Goal: Task Accomplishment & Management: Use online tool/utility

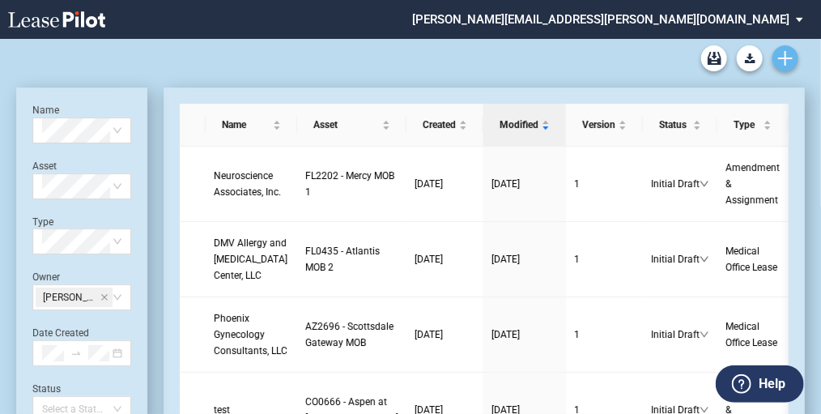
click at [787, 59] on icon "Create new document" at bounding box center [785, 58] width 15 height 15
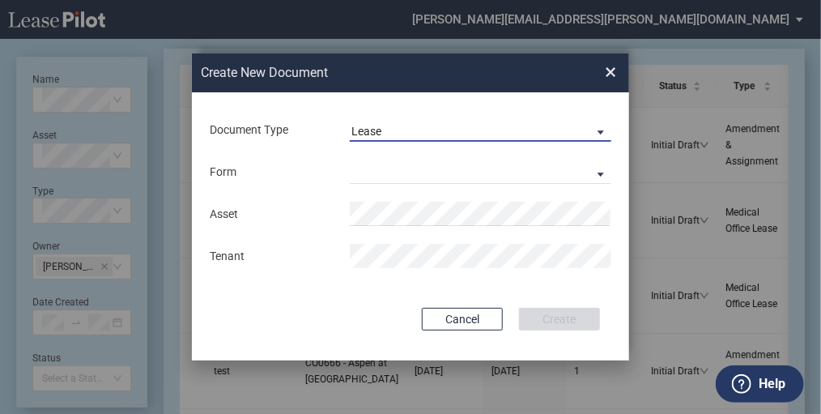
click at [461, 123] on md-select-value "Lease" at bounding box center [480, 129] width 261 height 24
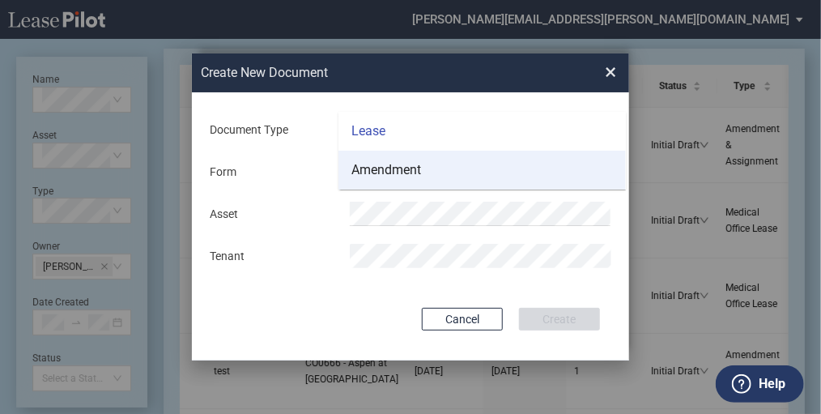
click at [413, 168] on div "Amendment" at bounding box center [386, 170] width 70 height 18
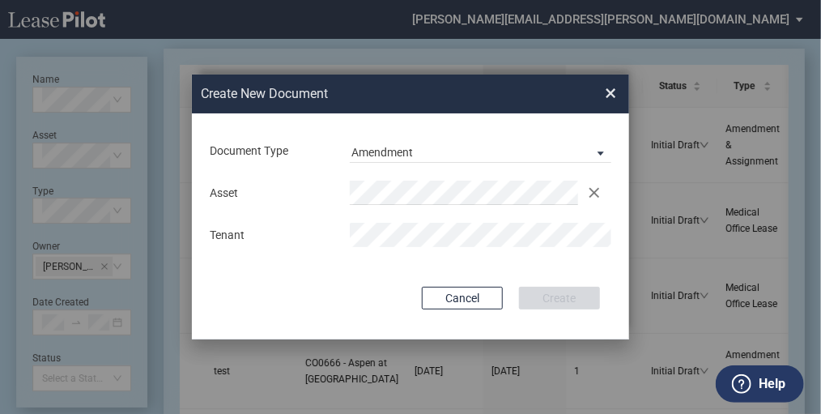
click at [386, 206] on md-input-container "Asset Clear" at bounding box center [410, 193] width 405 height 28
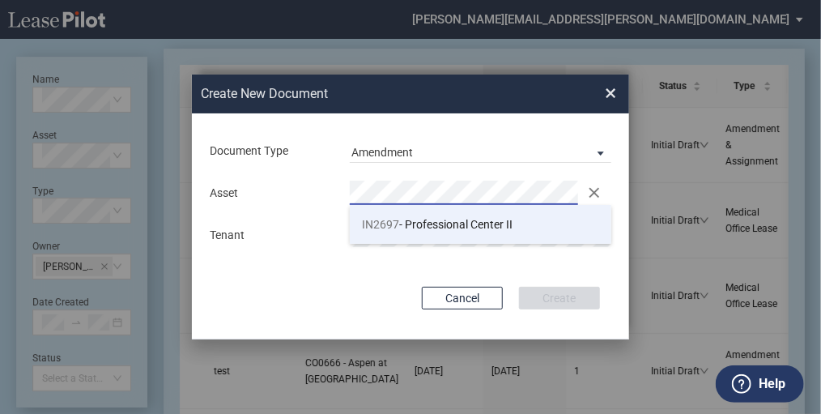
click at [399, 227] on span "IN2697 - Professional Center II" at bounding box center [437, 224] width 151 height 13
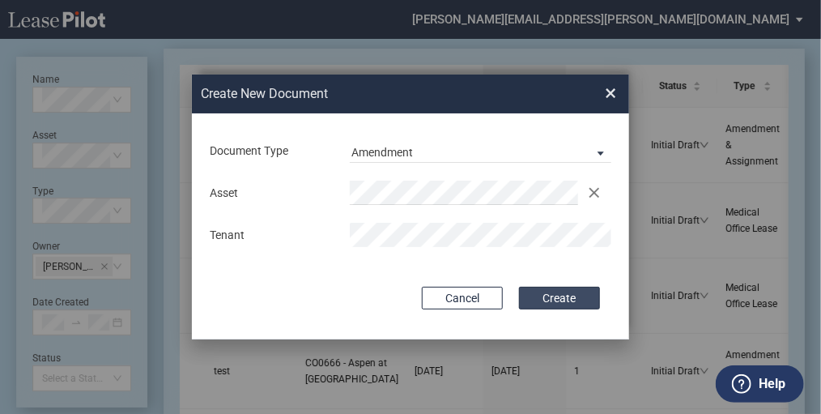
click at [564, 295] on button "Create" at bounding box center [559, 298] width 81 height 23
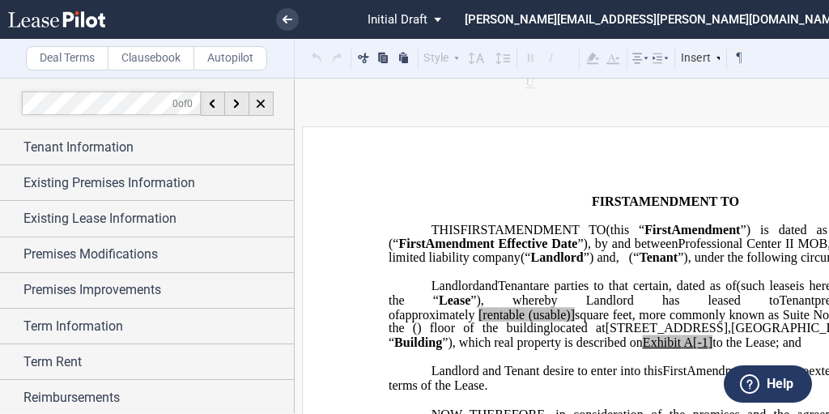
drag, startPoint x: 431, startPoint y: 198, endPoint x: 497, endPoint y: 169, distance: 71.7
click at [629, 196] on span "AMENDMENT TO" at bounding box center [684, 200] width 110 height 15
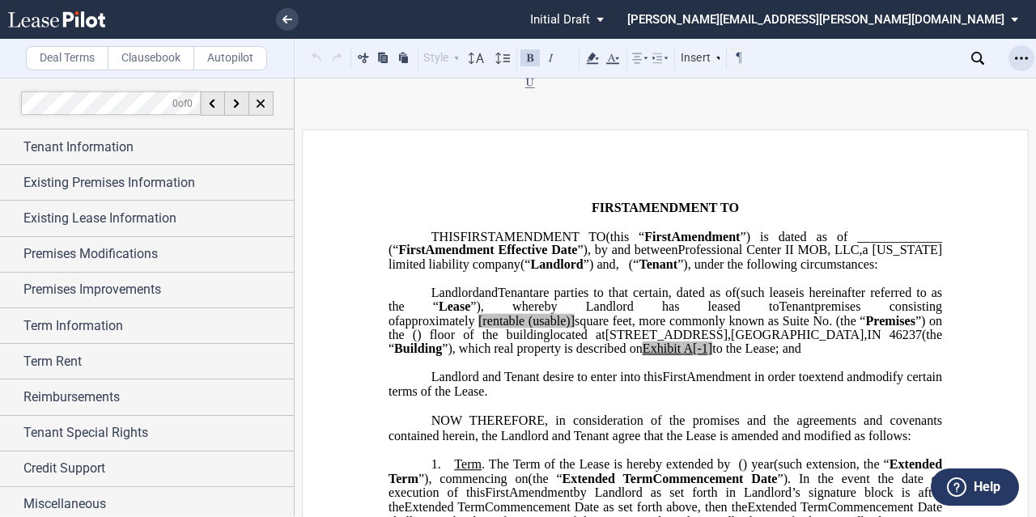
click at [828, 58] on icon "Open Lease options menu" at bounding box center [1021, 58] width 13 height 13
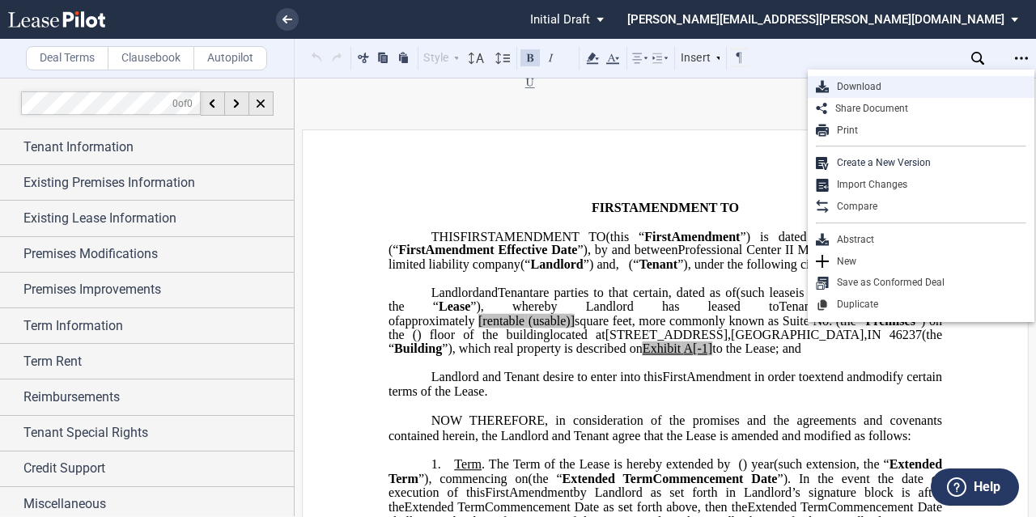
click at [828, 90] on div "Download" at bounding box center [927, 87] width 197 height 14
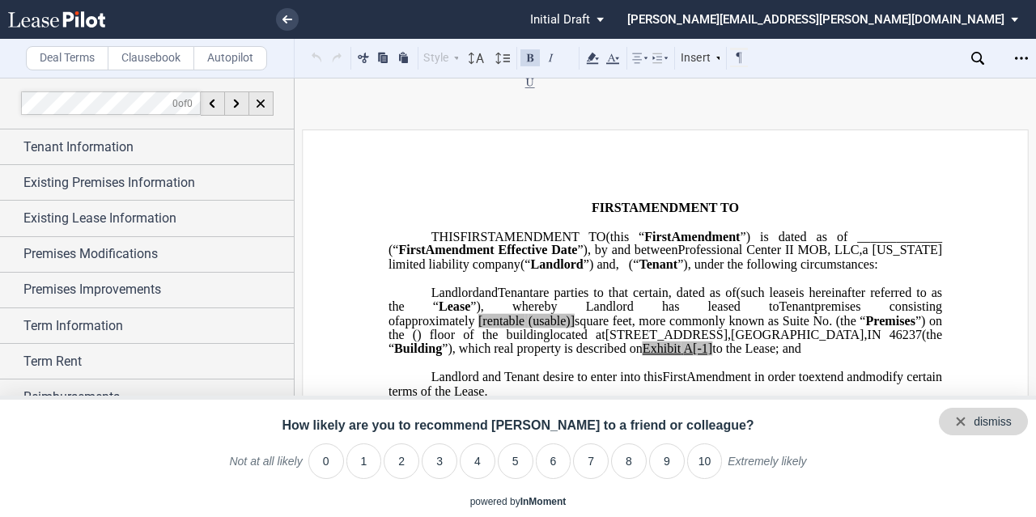
click at [828, 413] on div "dismiss" at bounding box center [983, 422] width 89 height 28
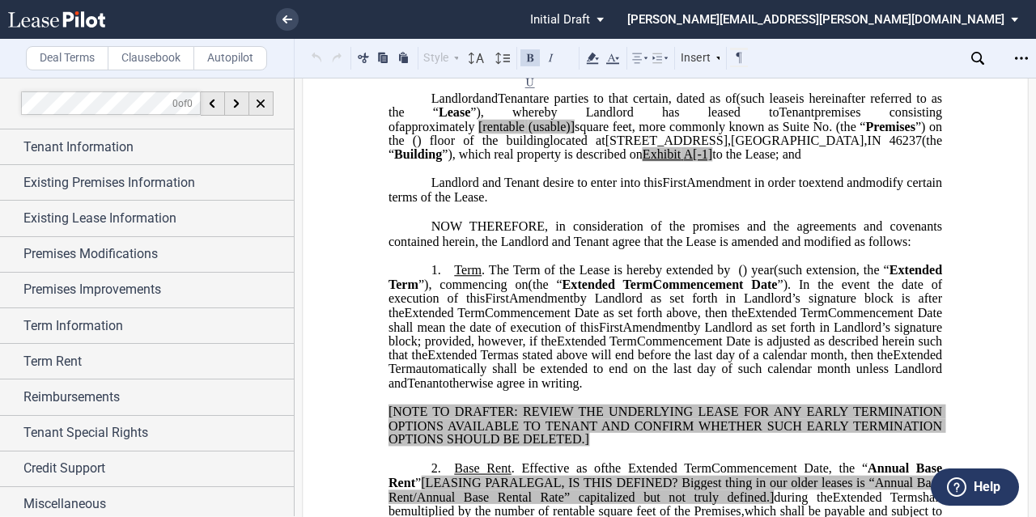
scroll to position [162, 0]
